Goal: Information Seeking & Learning: Compare options

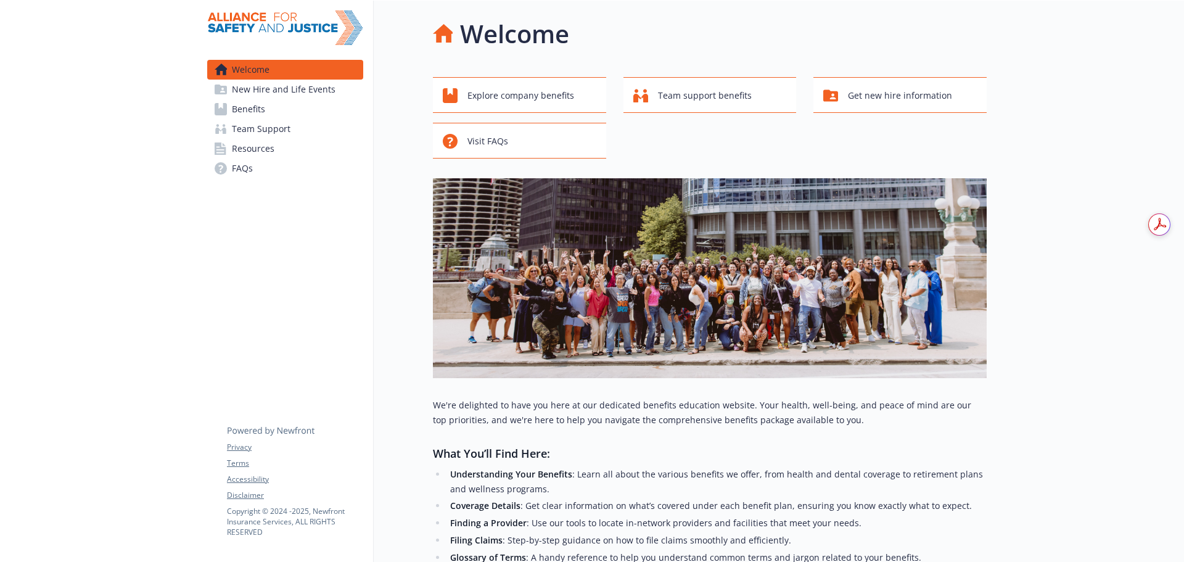
click at [235, 104] on span "Benefits" at bounding box center [248, 109] width 33 height 20
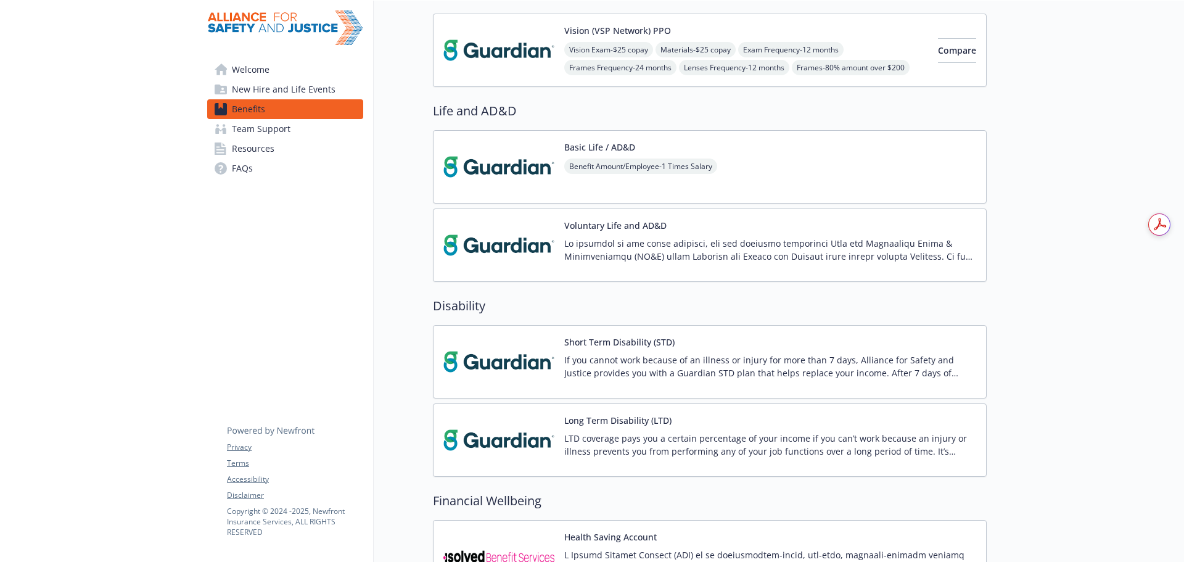
scroll to position [487, 0]
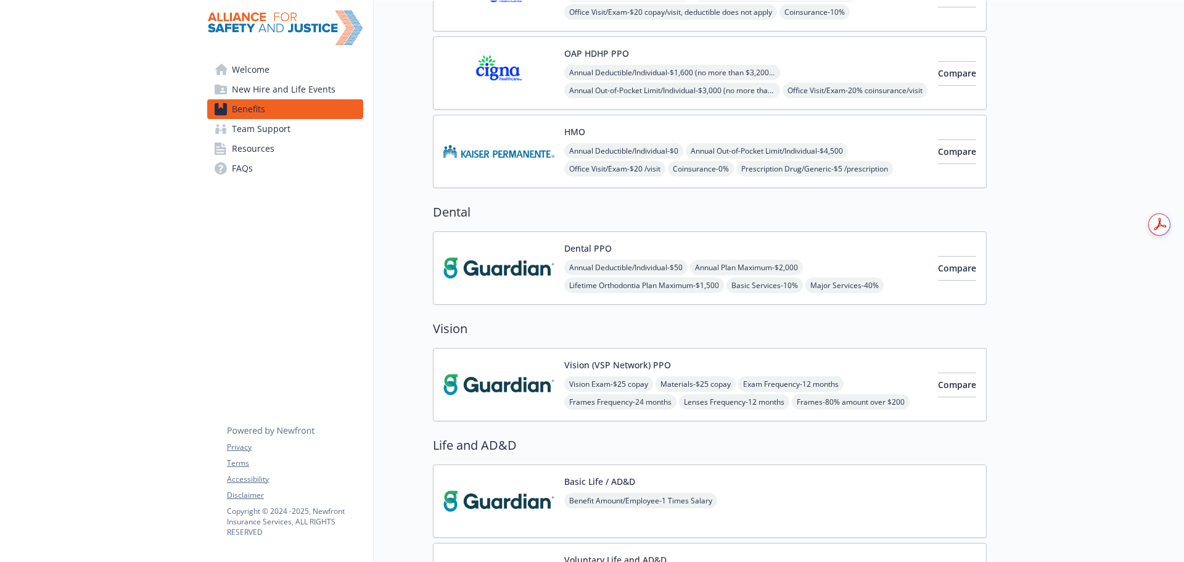
scroll to position [117, 0]
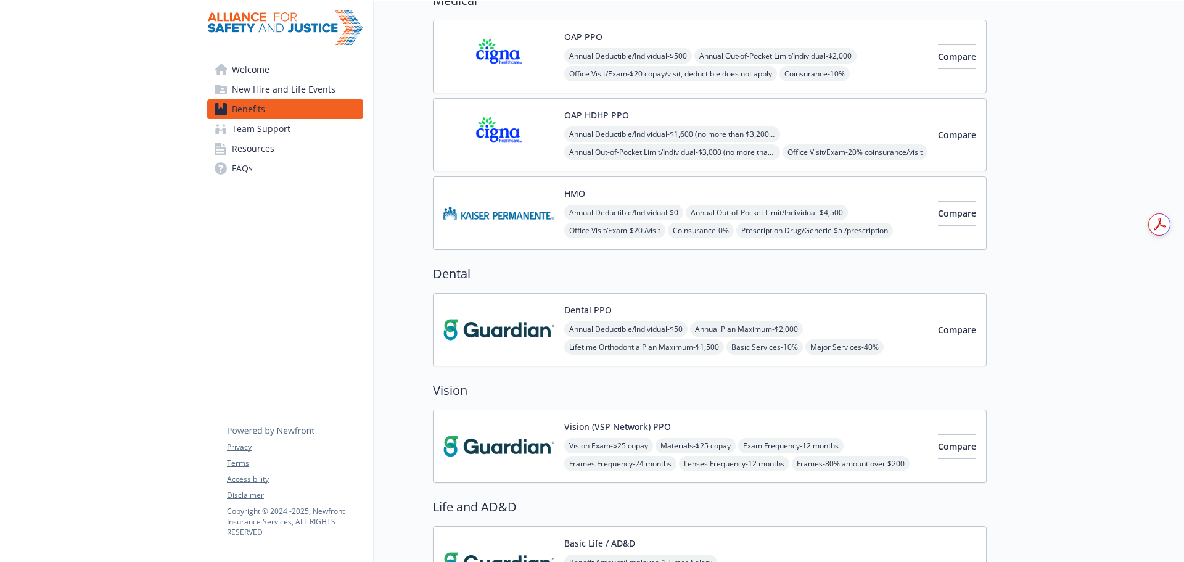
click at [251, 123] on span "Team Support" at bounding box center [261, 129] width 59 height 20
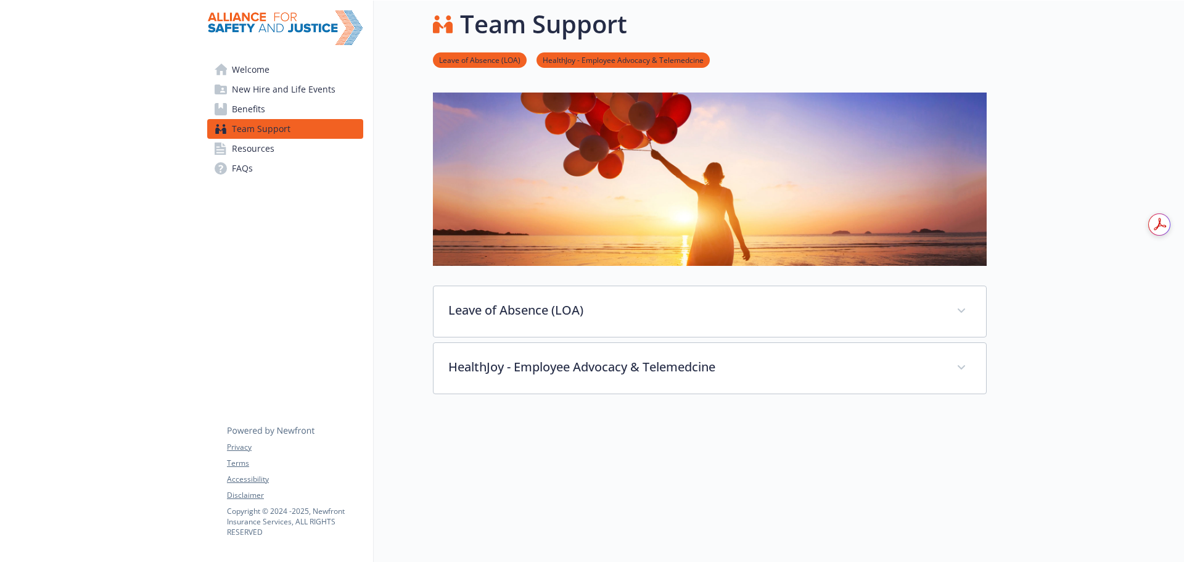
scroll to position [94, 0]
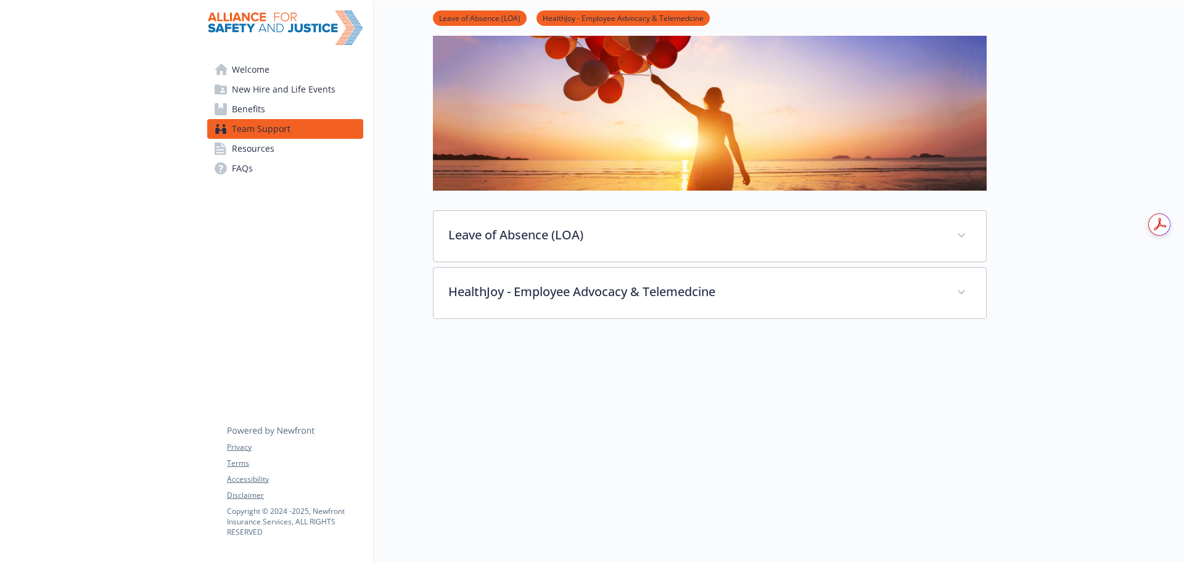
click at [248, 112] on span "Benefits" at bounding box center [248, 109] width 33 height 20
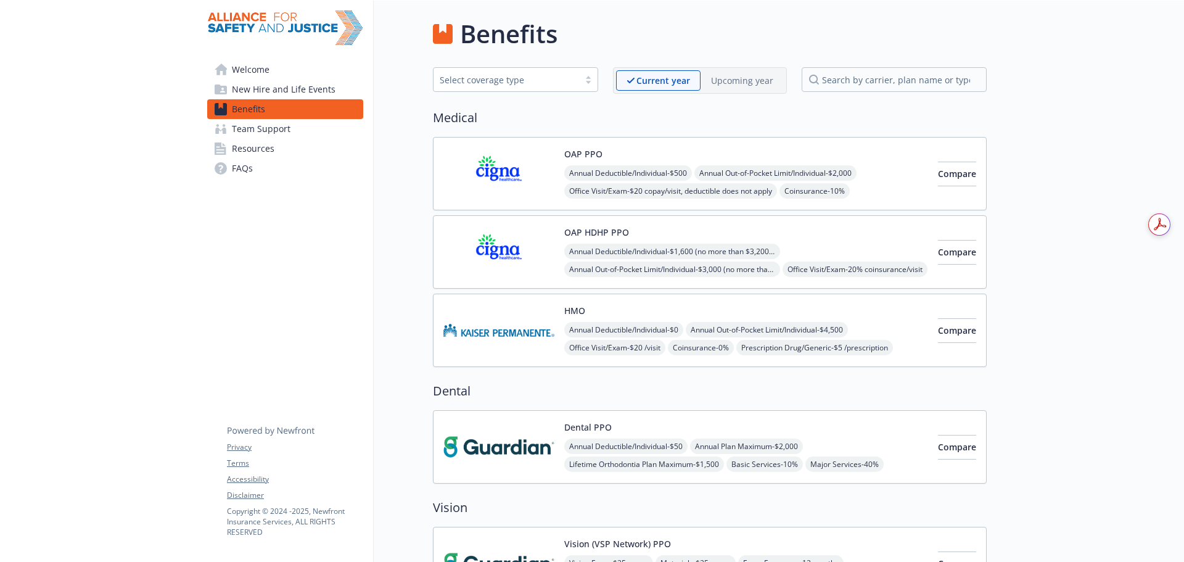
click at [477, 181] on img at bounding box center [498, 173] width 111 height 52
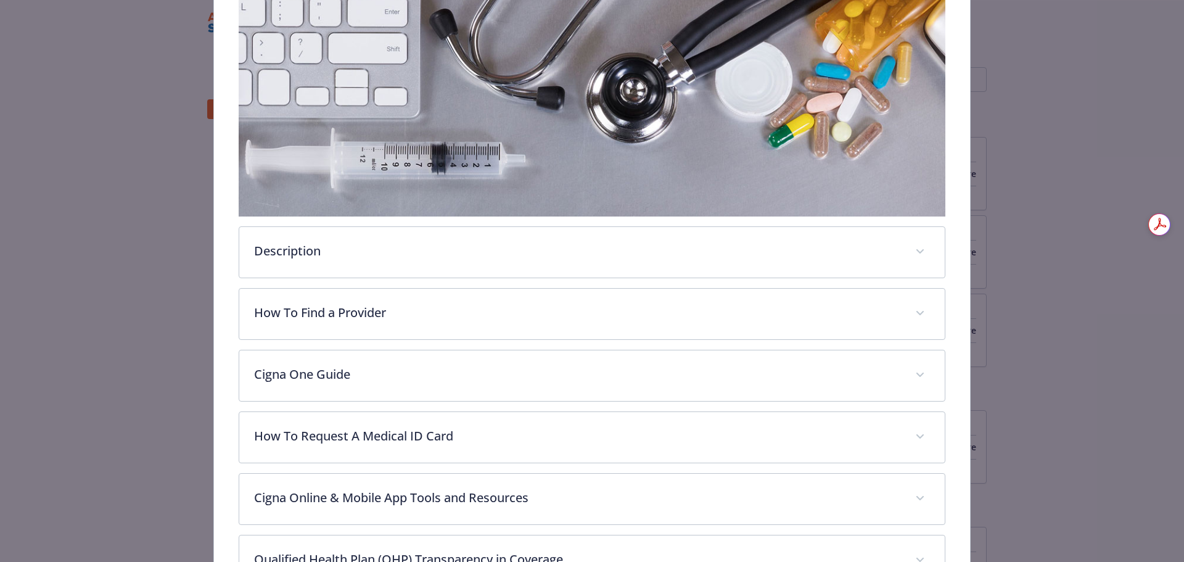
scroll to position [407, 0]
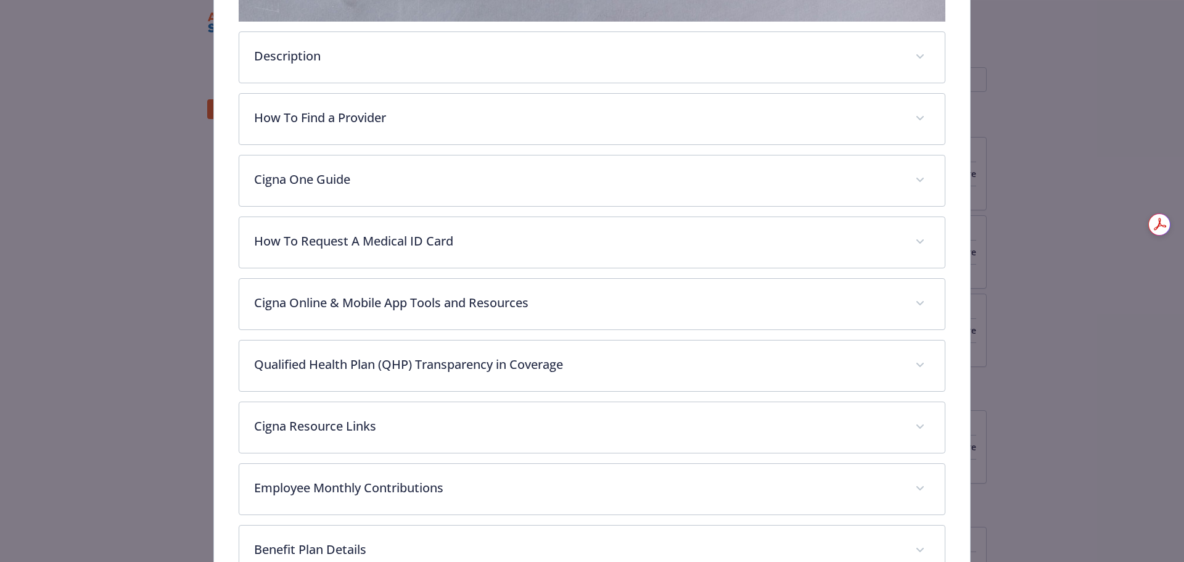
drag, startPoint x: 144, startPoint y: 366, endPoint x: 153, endPoint y: 363, distance: 9.4
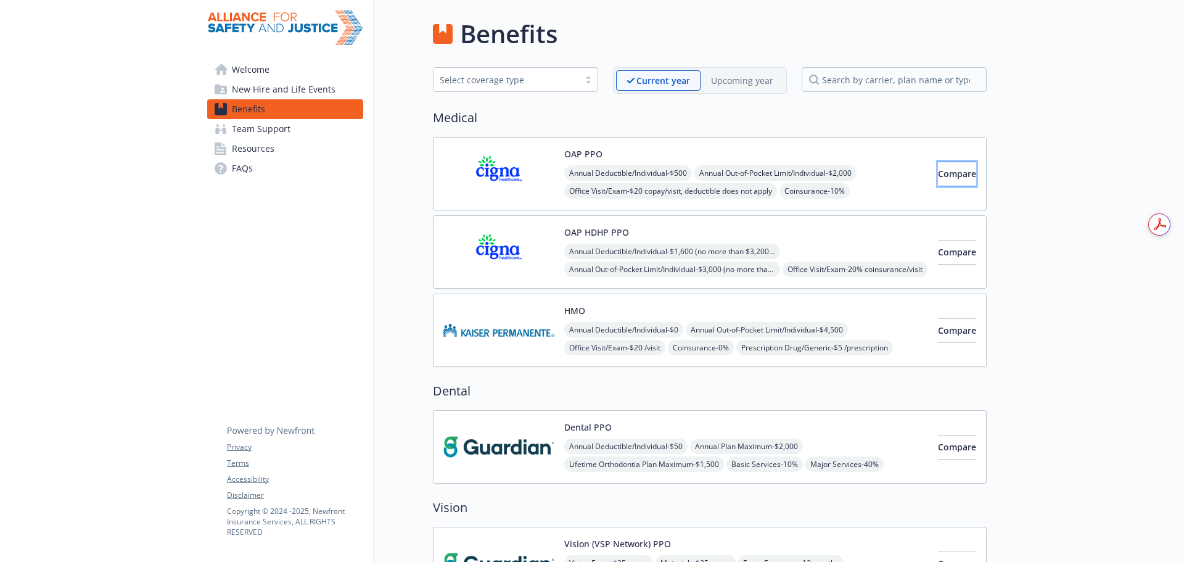
click at [948, 175] on span "Compare" at bounding box center [957, 174] width 38 height 12
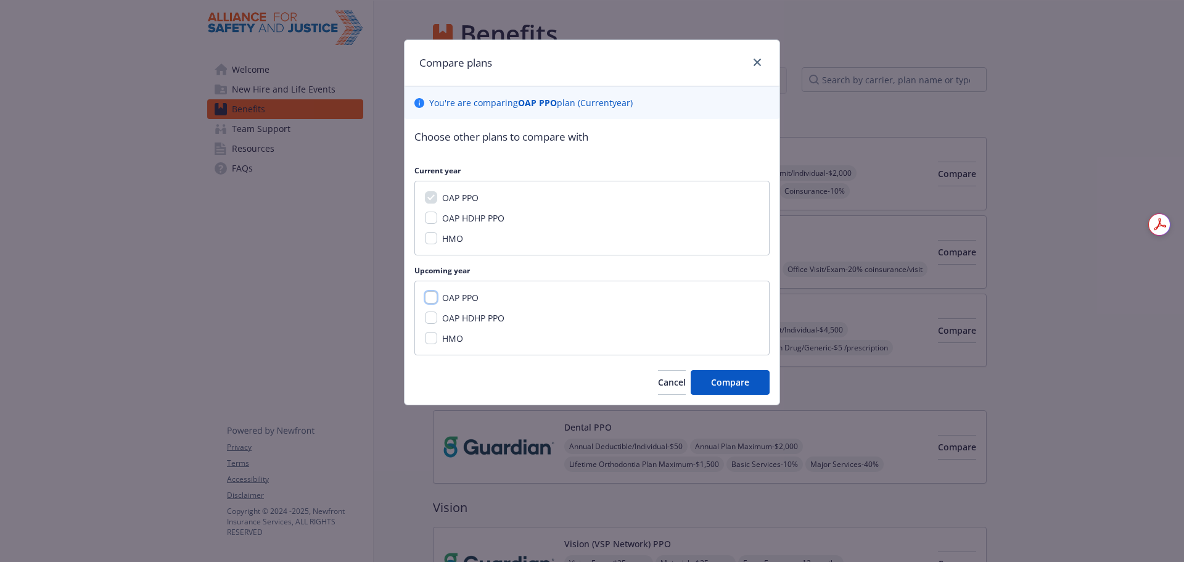
click at [436, 297] on input "OAP PPO" at bounding box center [431, 297] width 12 height 12
checkbox input "true"
click at [717, 374] on button "Compare" at bounding box center [730, 382] width 79 height 25
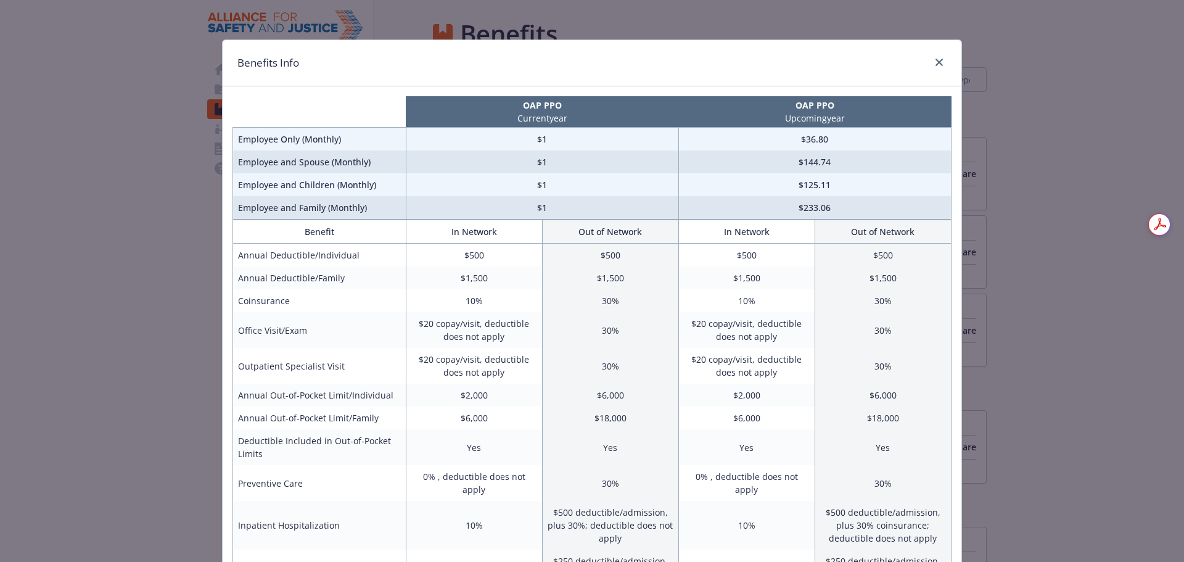
click at [1108, 316] on div "Benefits Info OAP PPO Current year OAP PPO Upcoming year Employee Only (Monthly…" at bounding box center [592, 281] width 1184 height 562
click at [941, 63] on link "close" at bounding box center [939, 62] width 15 height 15
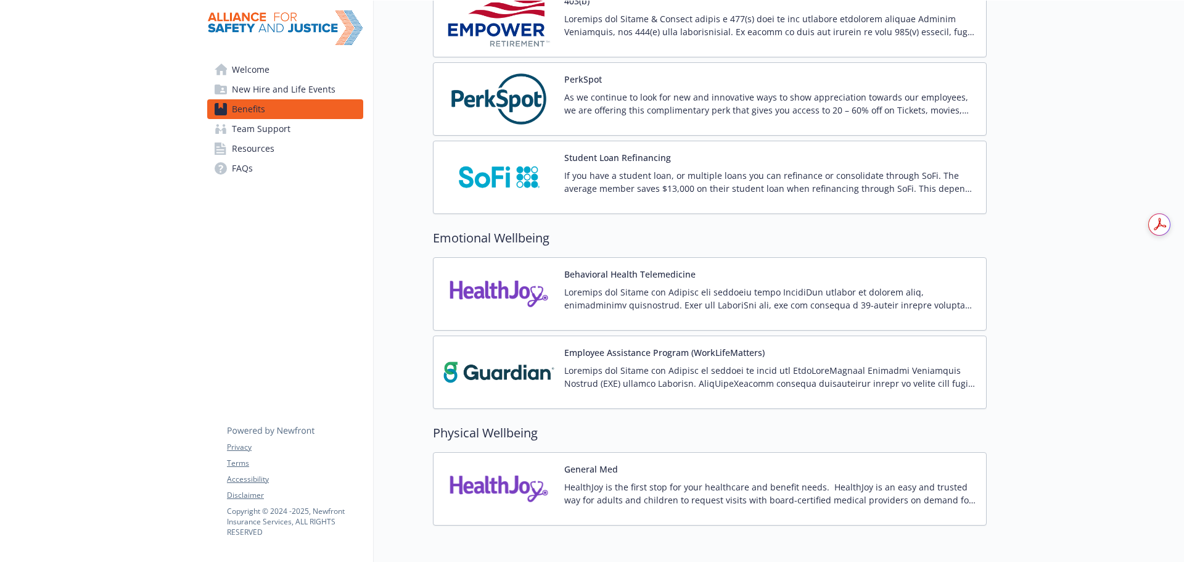
click at [527, 298] on img at bounding box center [498, 294] width 111 height 52
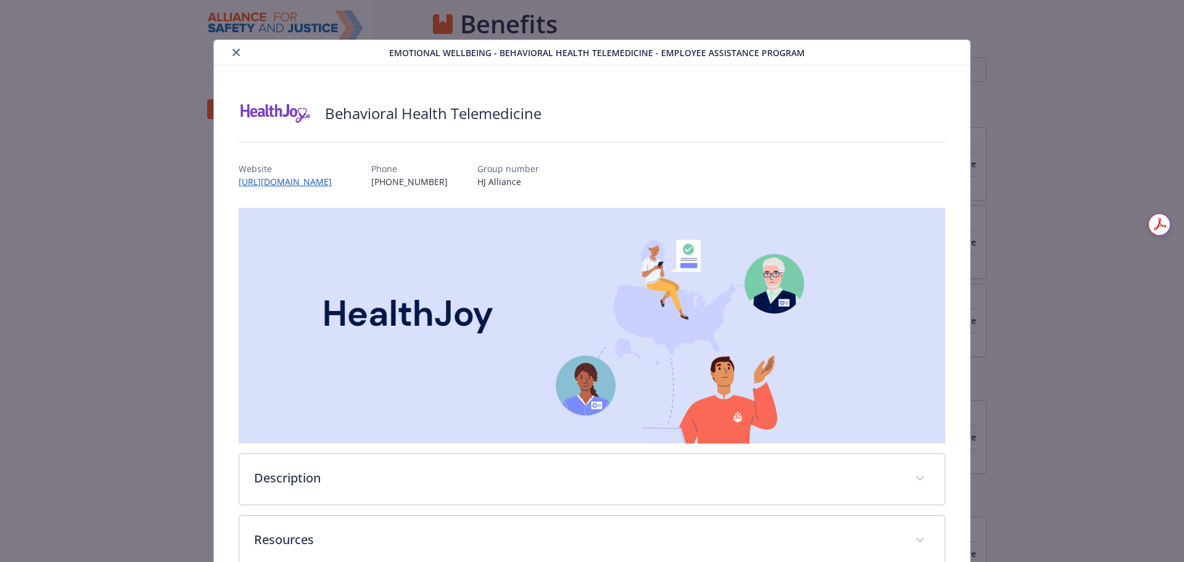
scroll to position [1597, 0]
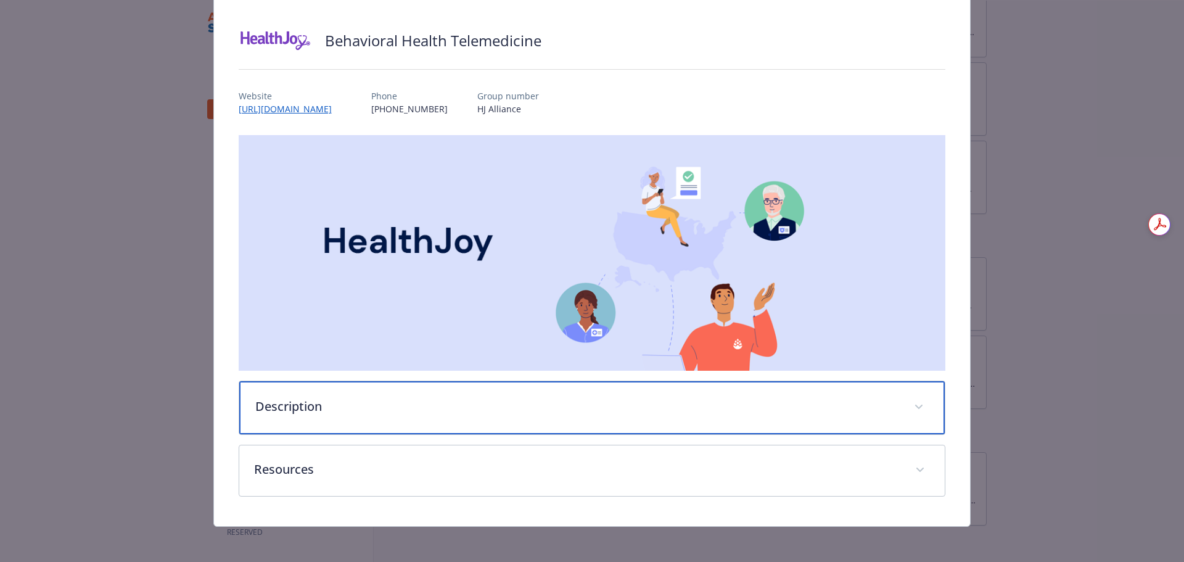
click at [495, 417] on div "Description" at bounding box center [592, 407] width 706 height 53
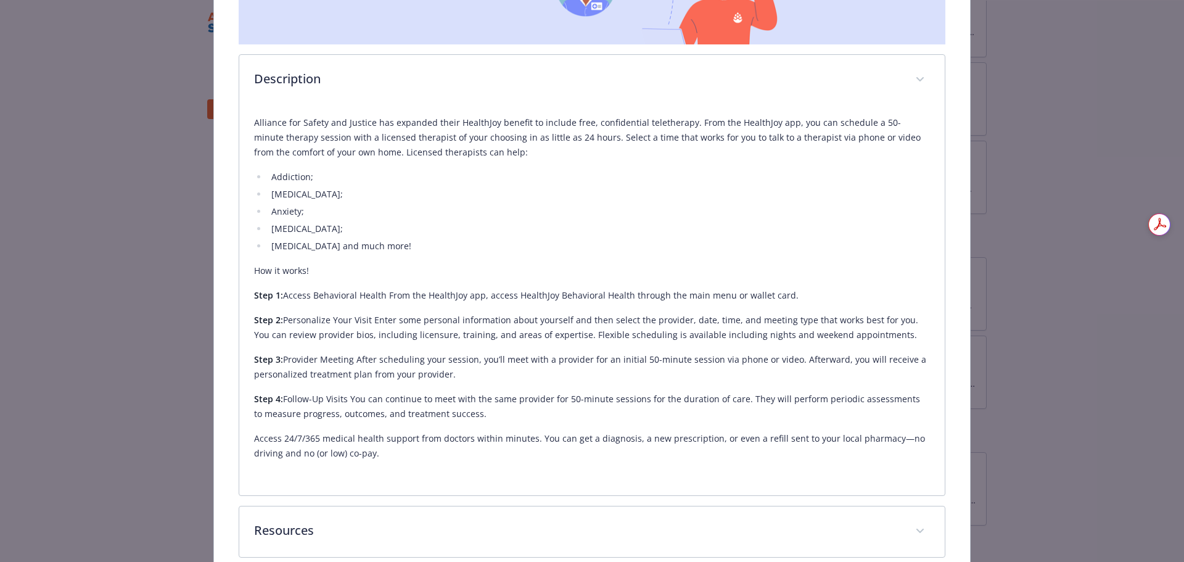
scroll to position [319, 0]
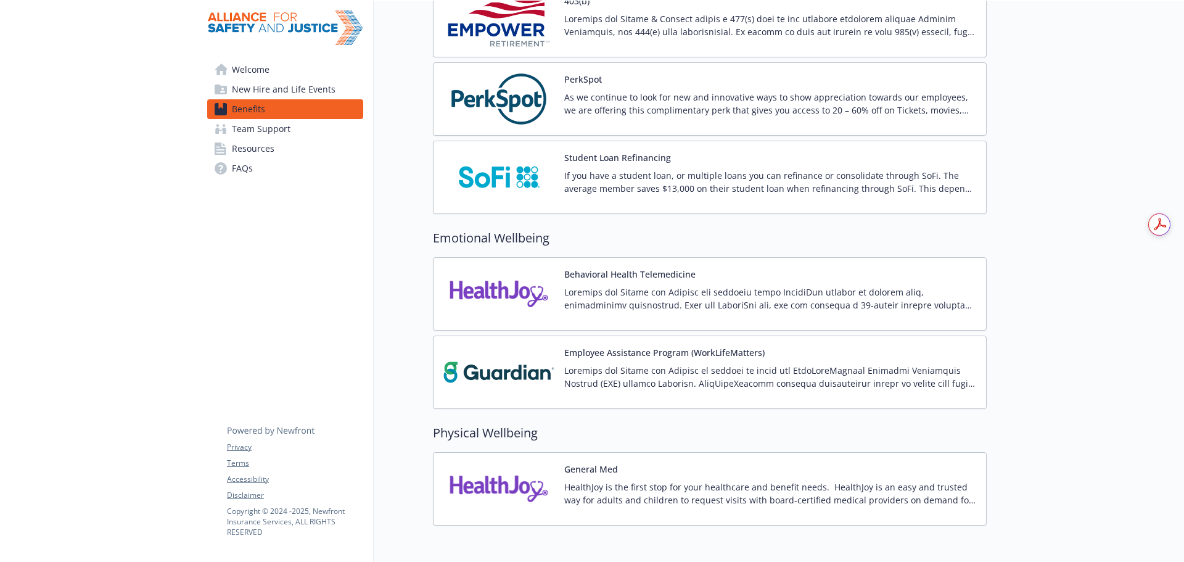
click at [274, 144] on link "Resources" at bounding box center [285, 149] width 156 height 20
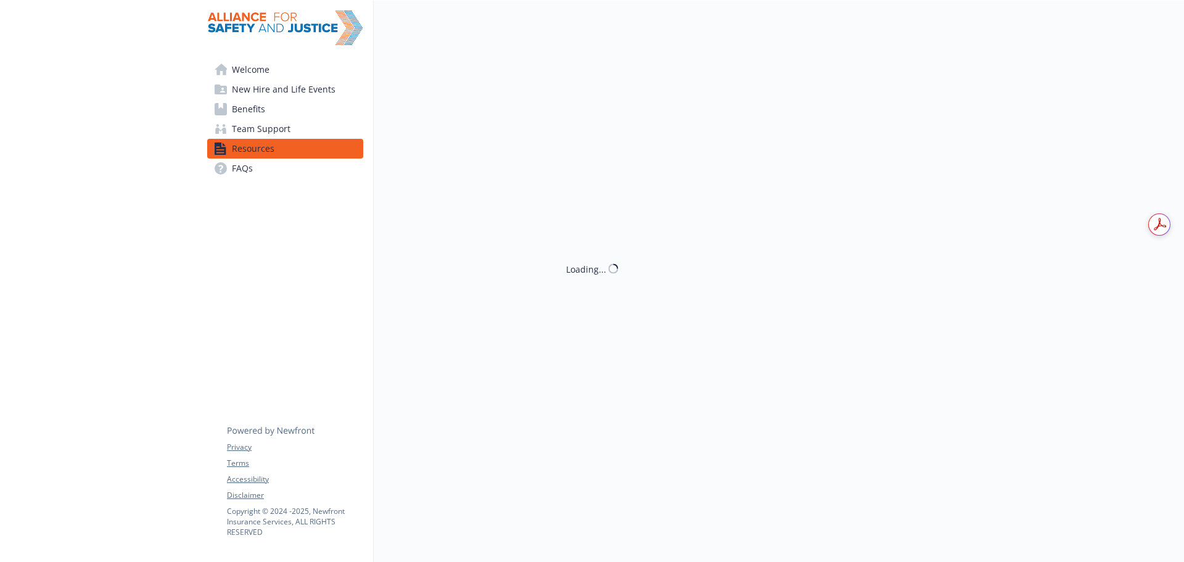
scroll to position [1597, 0]
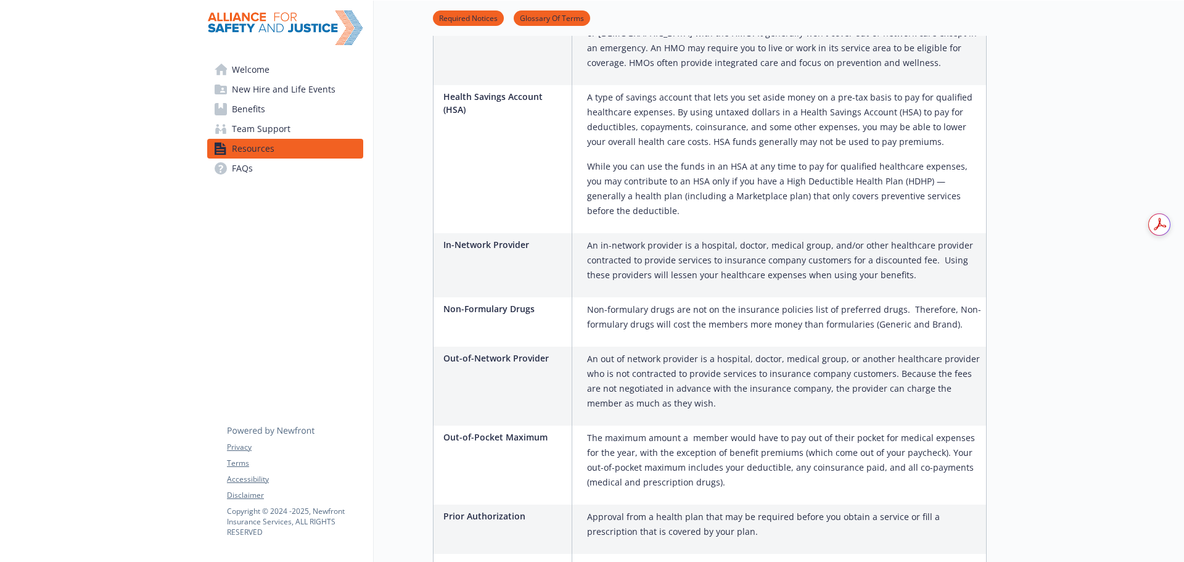
click at [281, 133] on span "Team Support" at bounding box center [261, 129] width 59 height 20
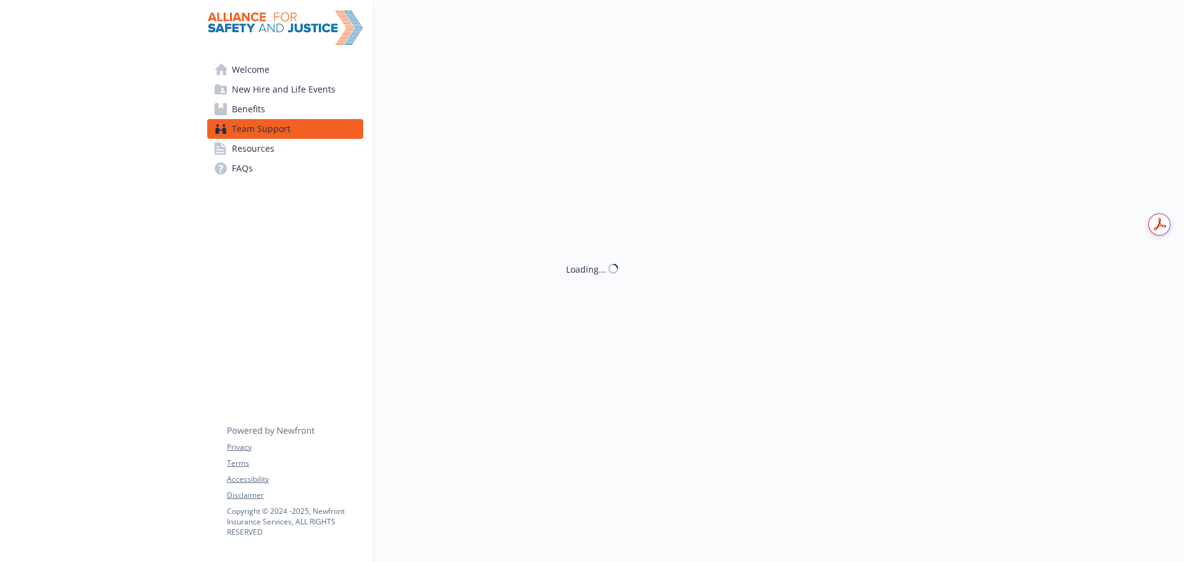
scroll to position [94, 0]
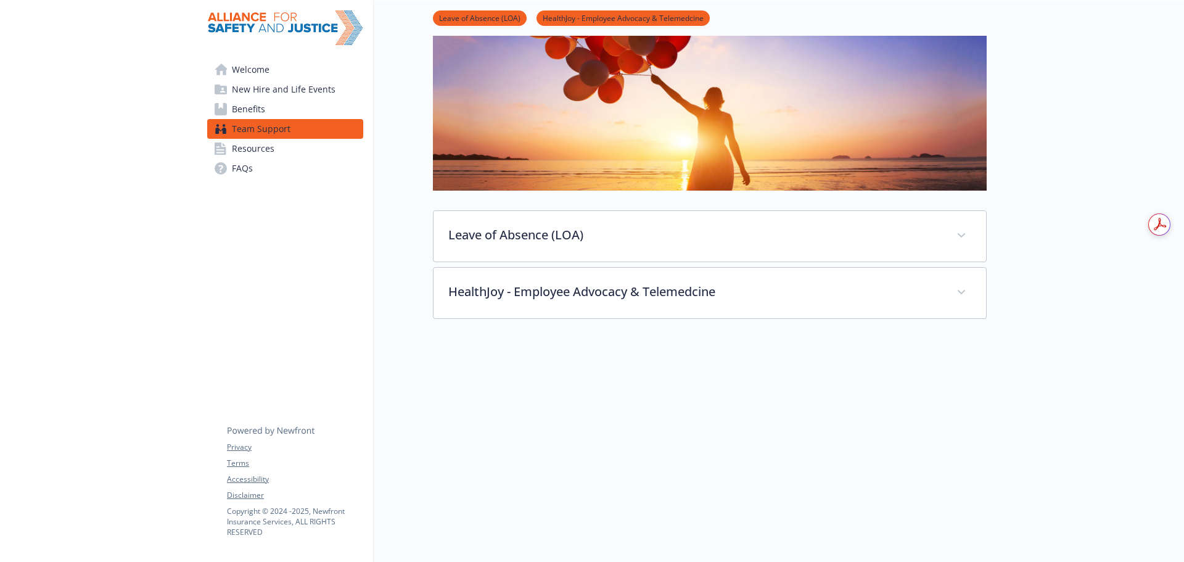
click at [251, 157] on span "Resources" at bounding box center [253, 149] width 43 height 20
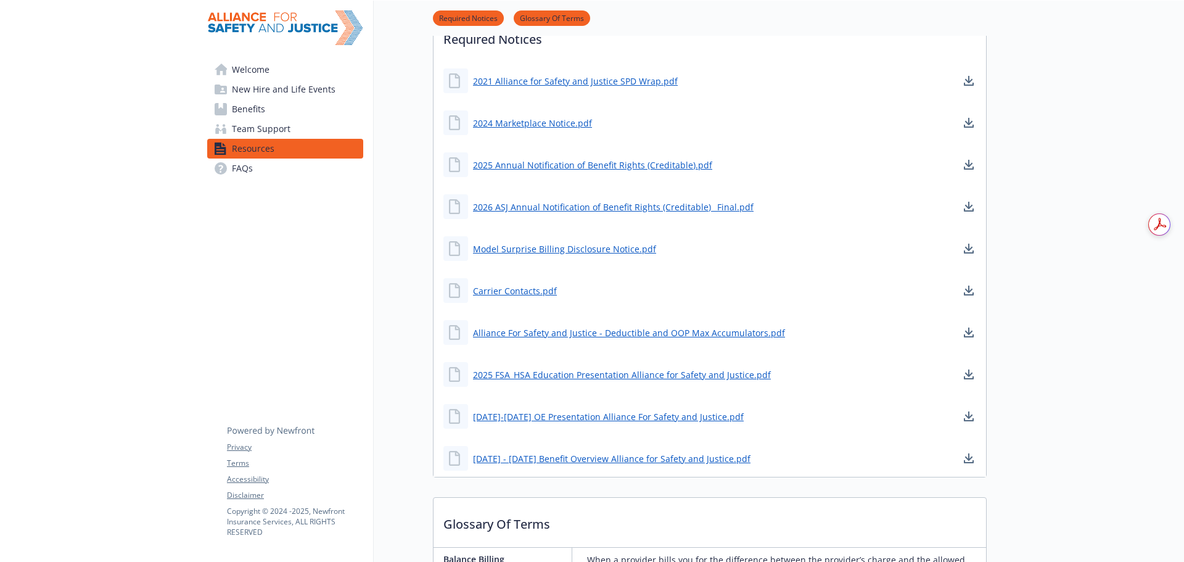
scroll to position [341, 0]
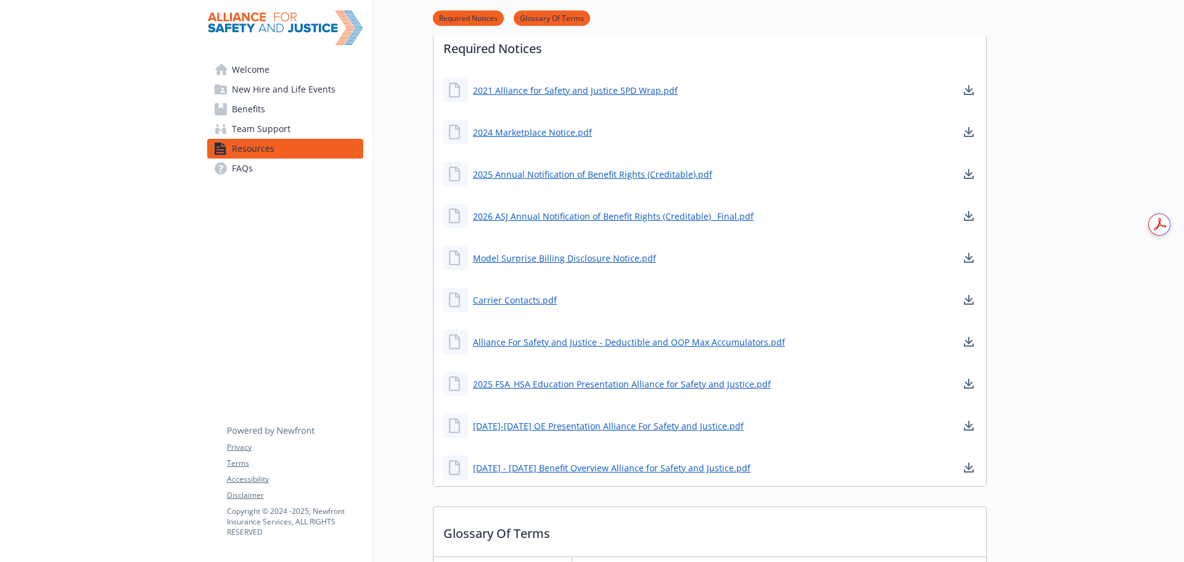
click at [287, 65] on link "Welcome" at bounding box center [285, 70] width 156 height 20
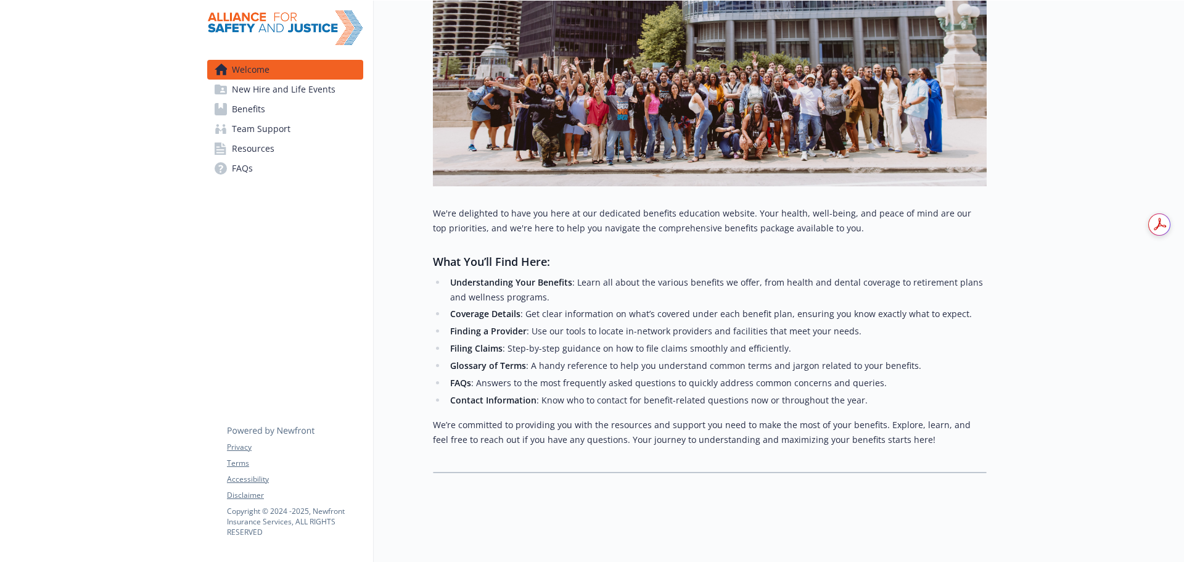
click at [276, 93] on span "New Hire and Life Events" at bounding box center [284, 90] width 104 height 20
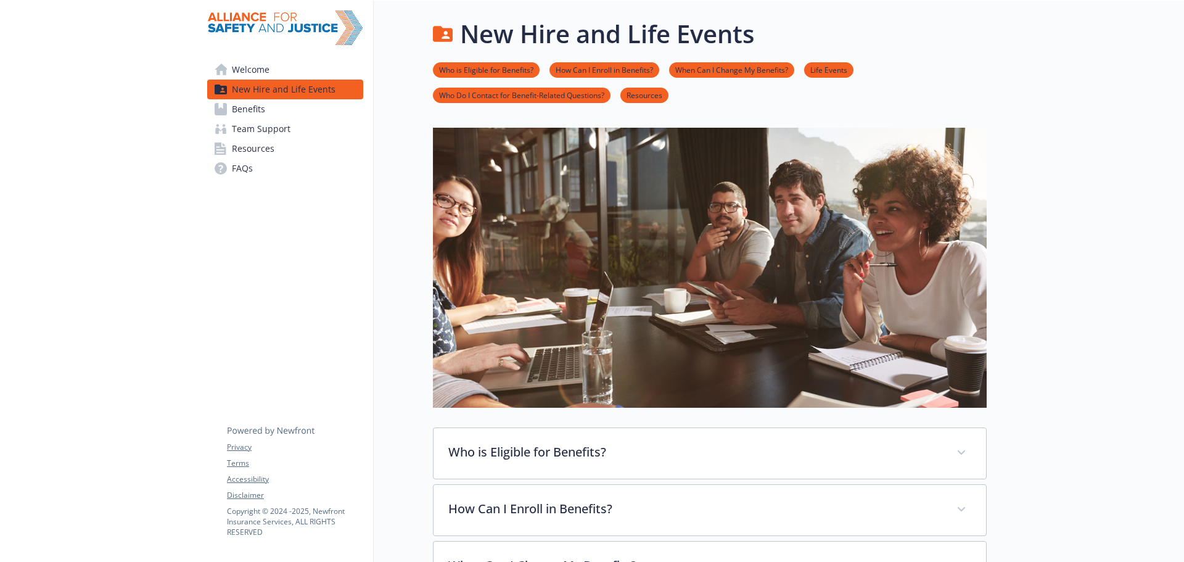
click at [281, 104] on link "Benefits" at bounding box center [285, 109] width 156 height 20
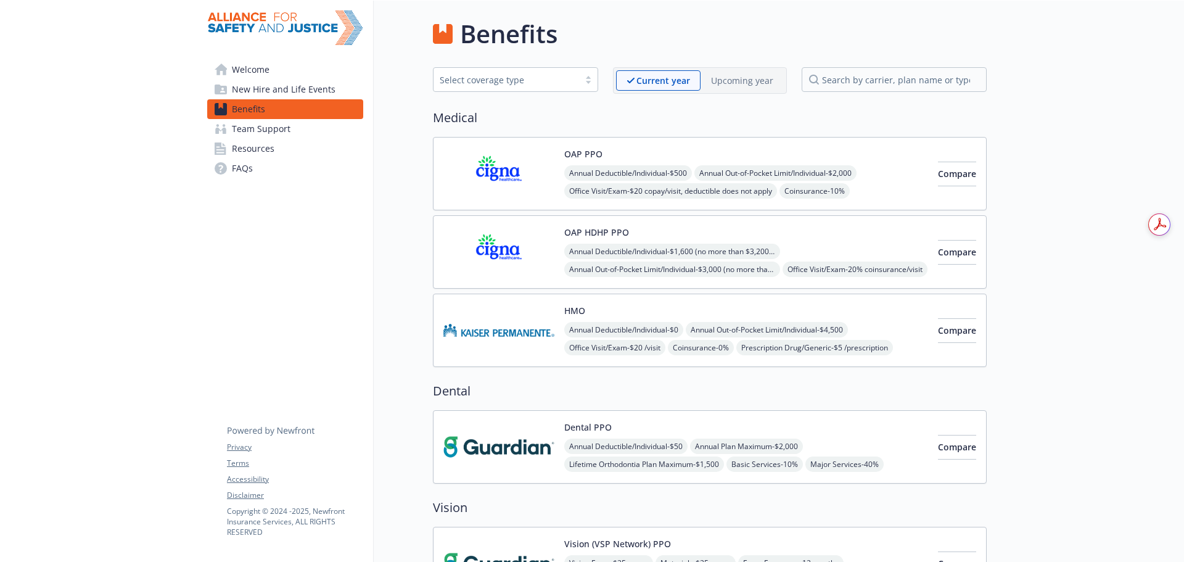
click at [284, 132] on span "Team Support" at bounding box center [261, 129] width 59 height 20
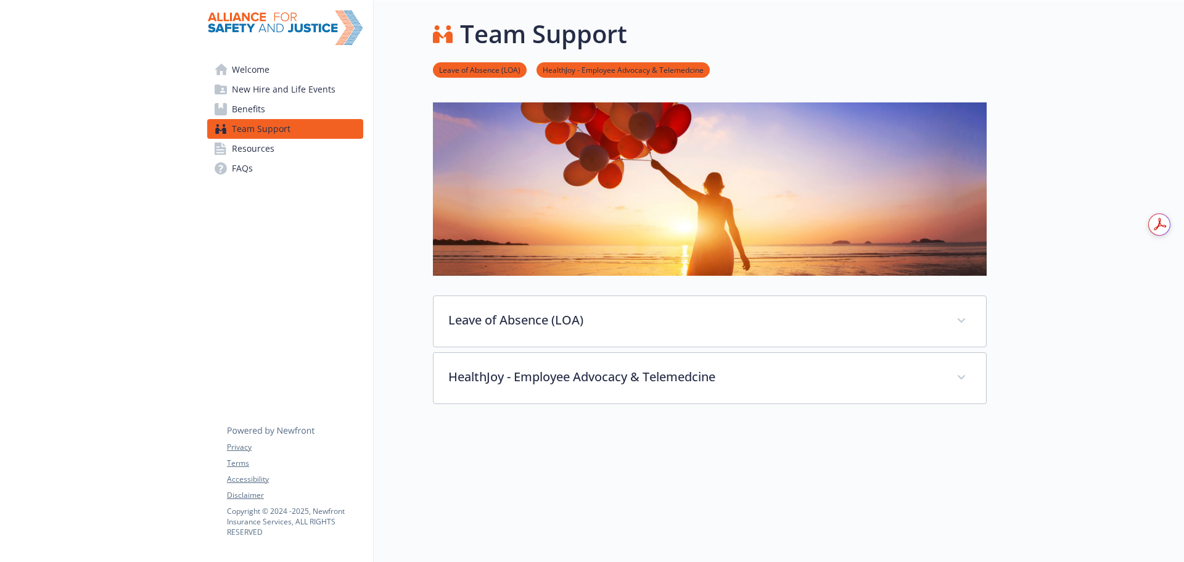
click at [289, 143] on link "Resources" at bounding box center [285, 149] width 156 height 20
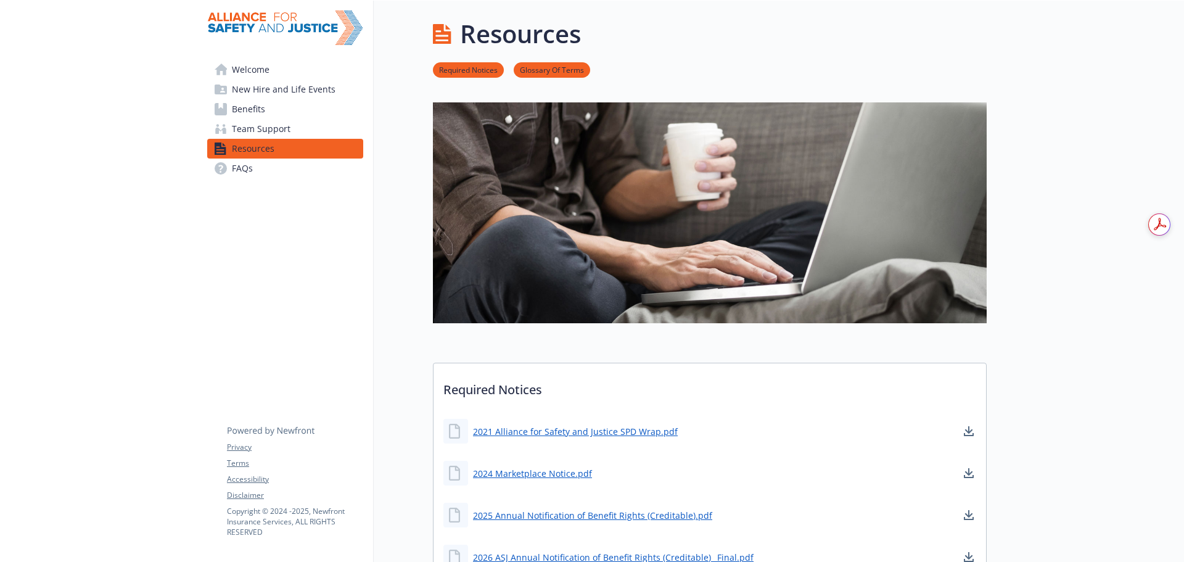
click at [261, 171] on link "FAQs" at bounding box center [285, 169] width 156 height 20
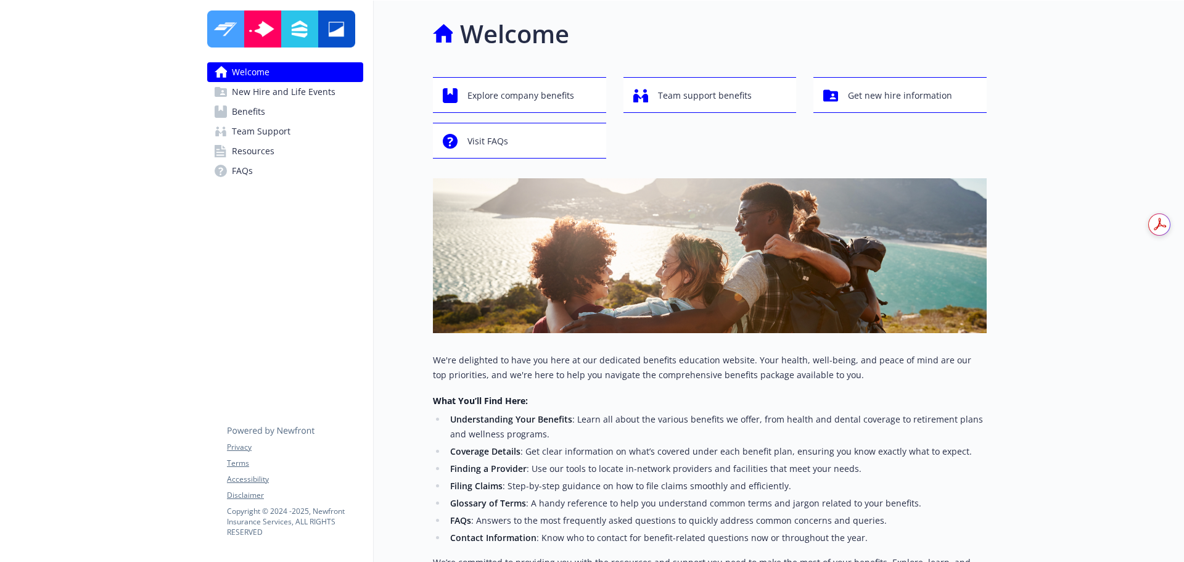
click at [265, 106] on link "Benefits" at bounding box center [285, 112] width 156 height 20
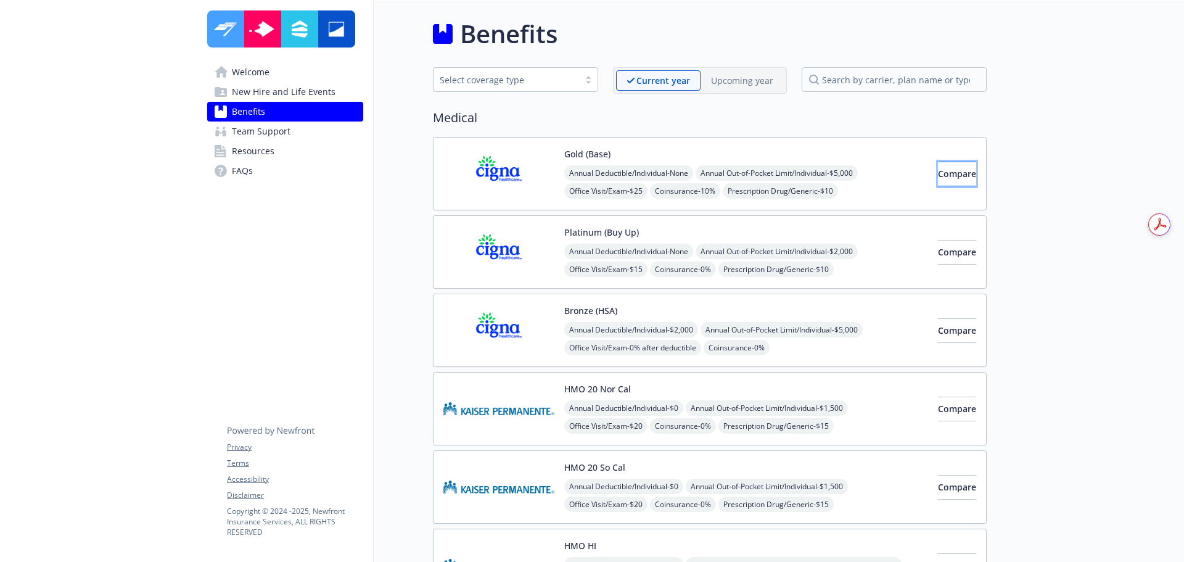
click at [938, 184] on button "Compare" at bounding box center [957, 174] width 38 height 25
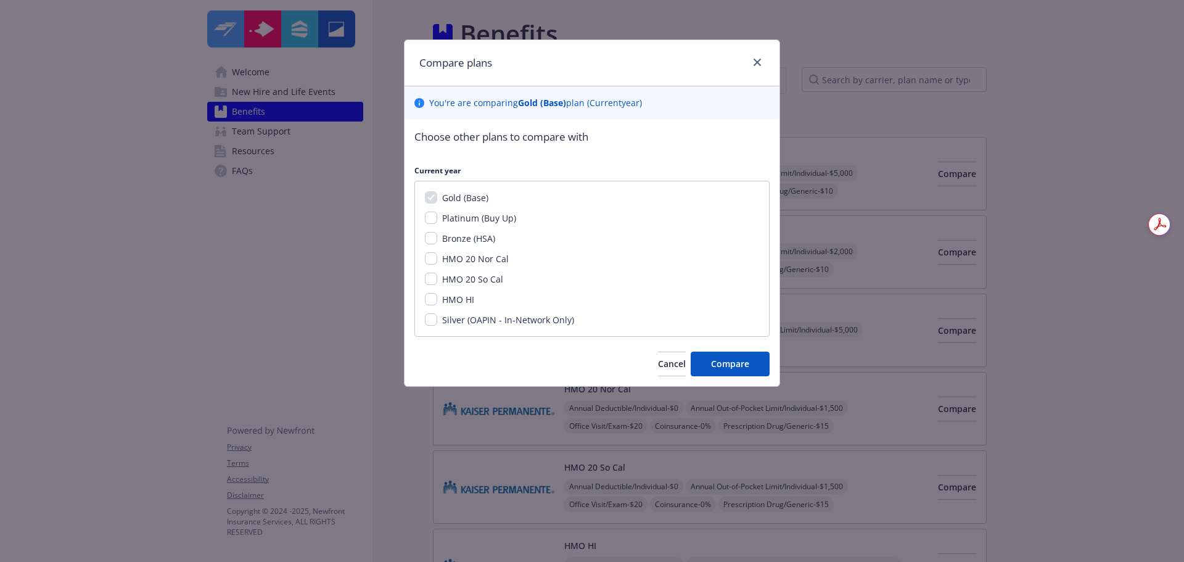
click at [438, 216] on div "Platinum (Buy Up)" at bounding box center [477, 218] width 81 height 13
click at [436, 219] on input "Platinum (Buy Up)" at bounding box center [431, 218] width 12 height 12
checkbox input "true"
click at [739, 357] on button "Compare" at bounding box center [730, 364] width 79 height 25
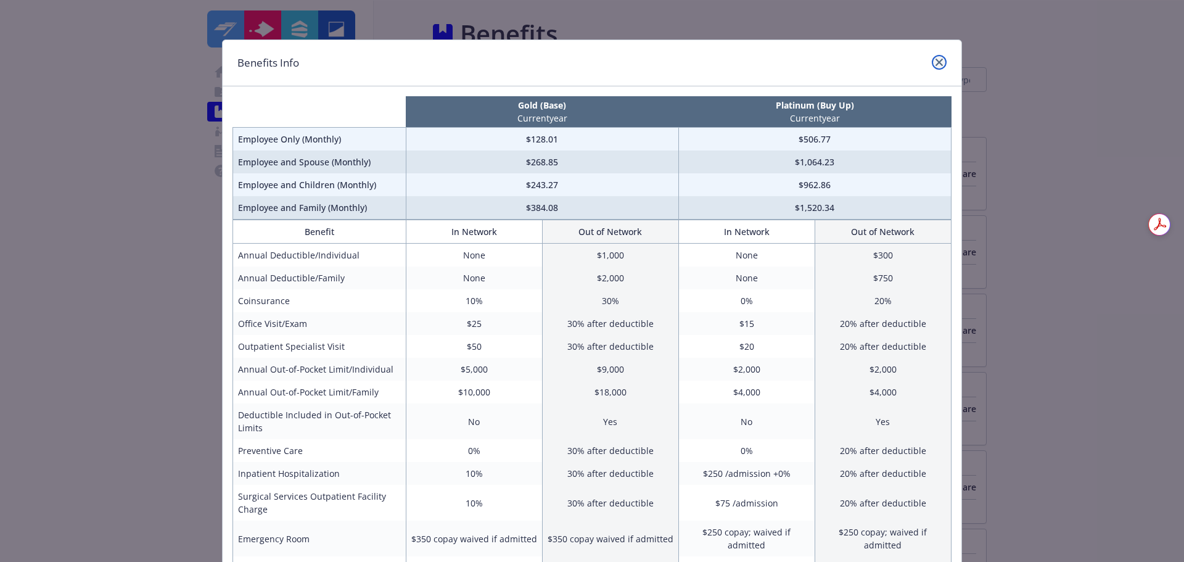
click at [941, 59] on link "close" at bounding box center [939, 62] width 15 height 15
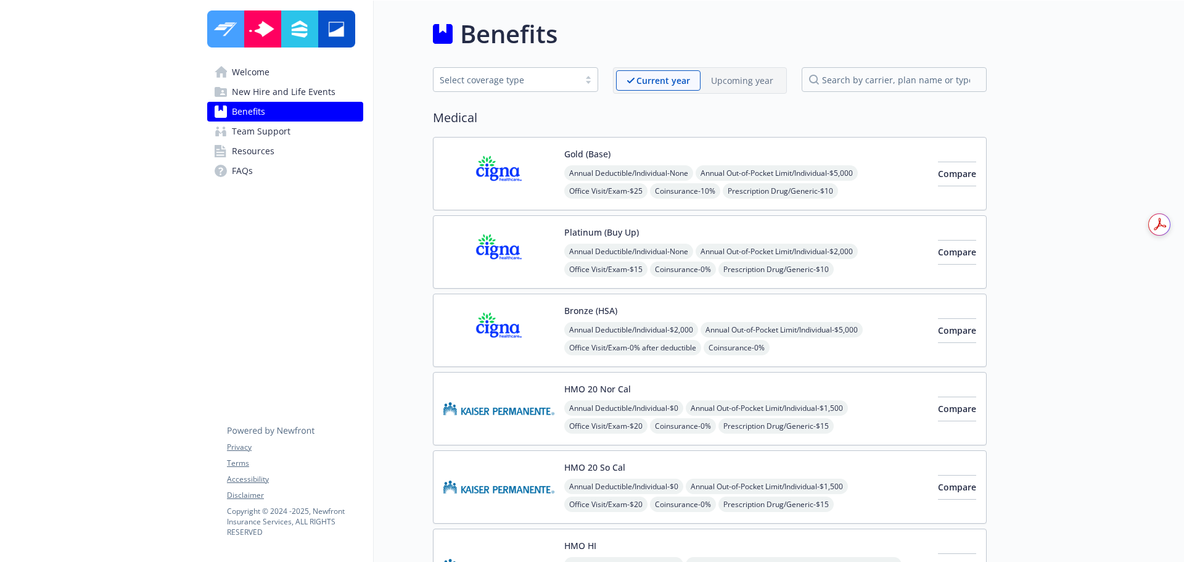
click at [258, 91] on span "New Hire and Life Events" at bounding box center [284, 92] width 104 height 20
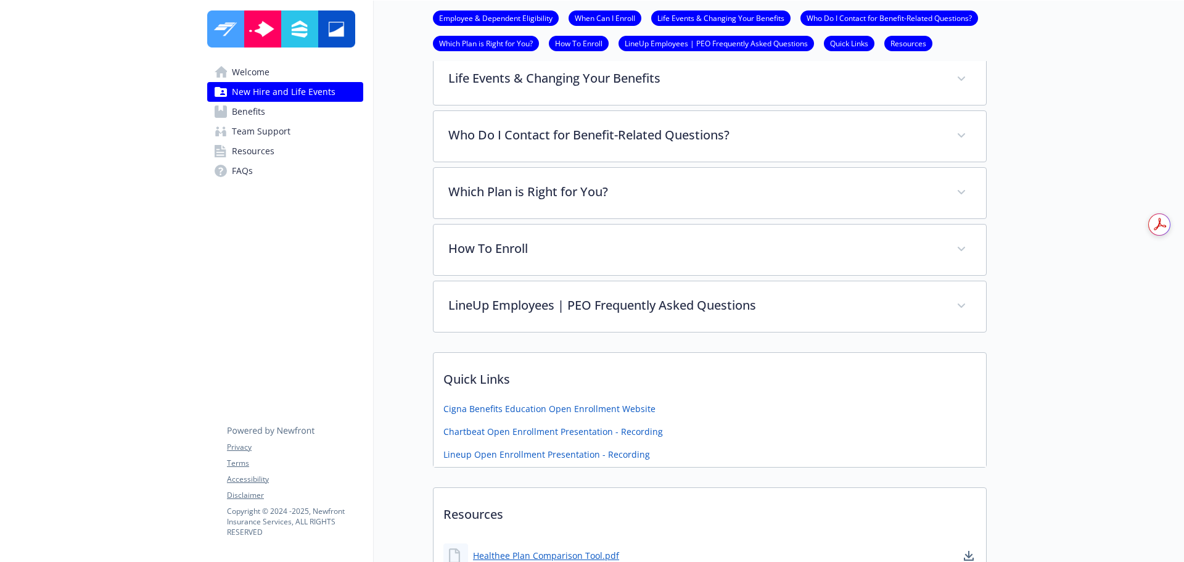
scroll to position [665, 0]
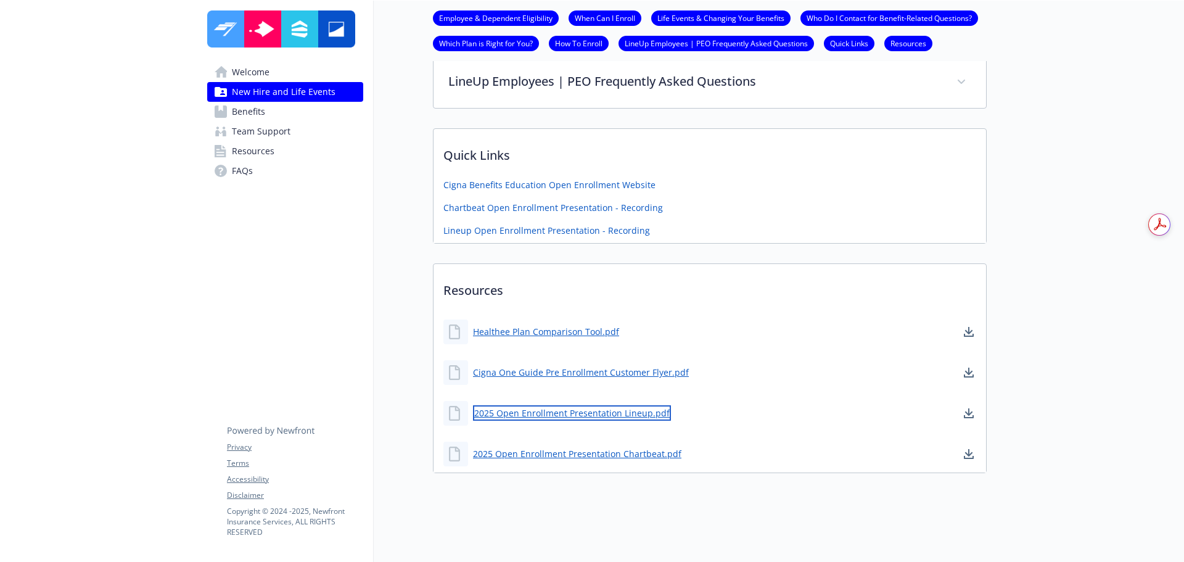
click at [635, 406] on link "2025 Open Enrollment Presentation Lineup.pdf" at bounding box center [572, 412] width 198 height 15
